Goal: Find specific page/section: Find specific page/section

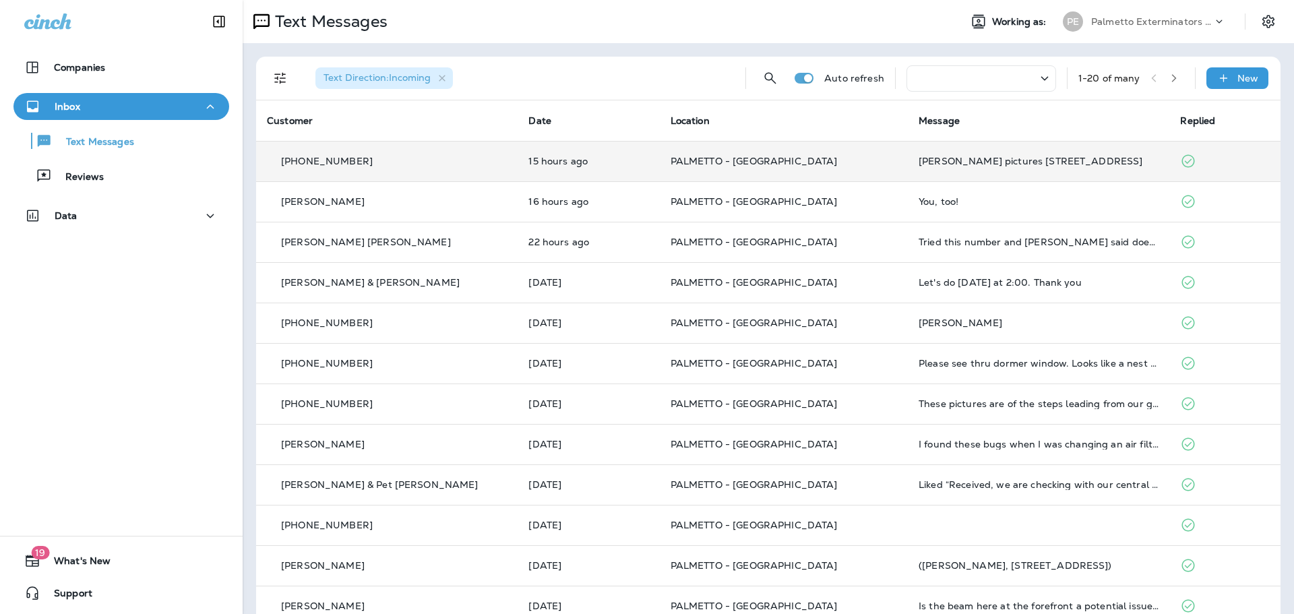
click at [1024, 161] on div "[PERSON_NAME] pictures [STREET_ADDRESS]" at bounding box center [1039, 161] width 240 height 11
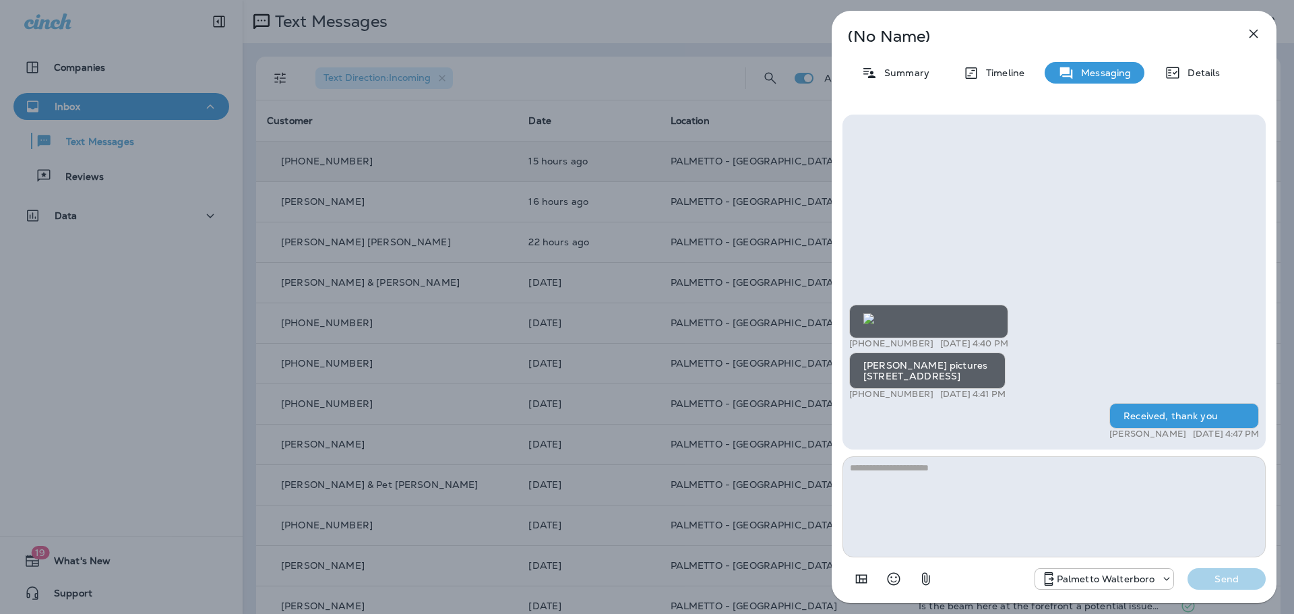
click at [874, 313] on img at bounding box center [868, 318] width 11 height 11
click at [1260, 32] on icon "button" at bounding box center [1253, 34] width 16 height 16
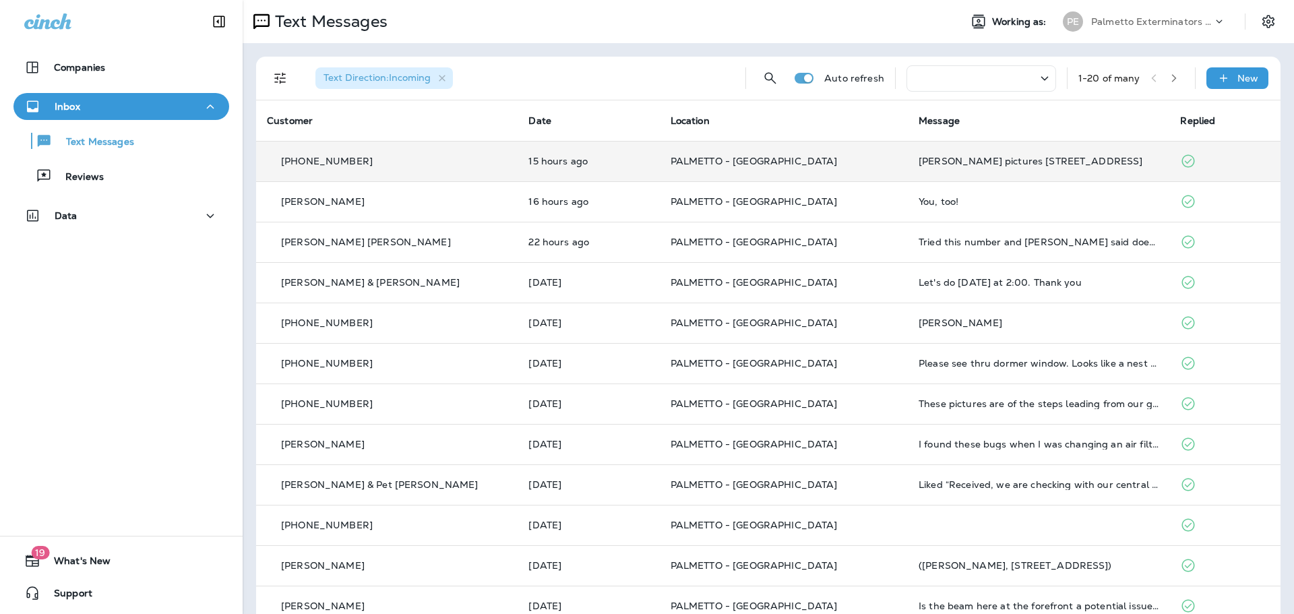
click at [1003, 163] on div "[PERSON_NAME] pictures [STREET_ADDRESS]" at bounding box center [1039, 161] width 240 height 11
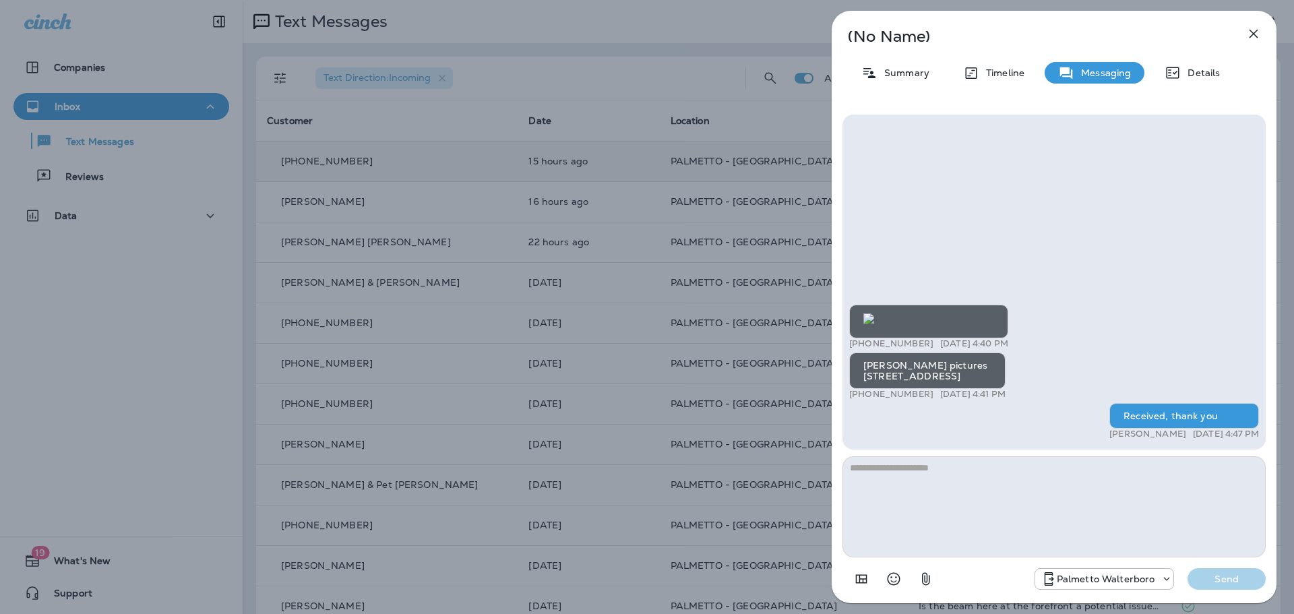
click at [874, 313] on img at bounding box center [868, 318] width 11 height 11
click at [1256, 38] on icon "button" at bounding box center [1253, 34] width 16 height 16
